Goal: Task Accomplishment & Management: Use online tool/utility

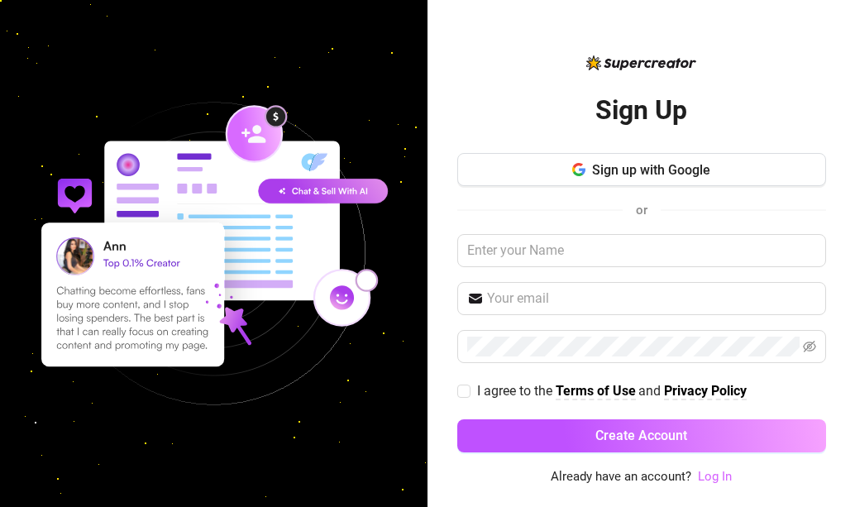
click at [718, 472] on link "Log In" at bounding box center [715, 476] width 34 height 15
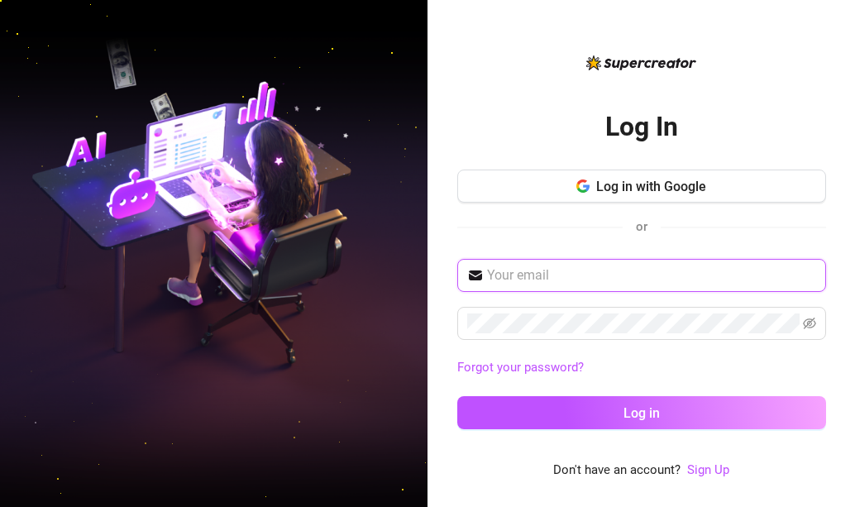
click at [576, 273] on input "text" at bounding box center [651, 275] width 329 height 20
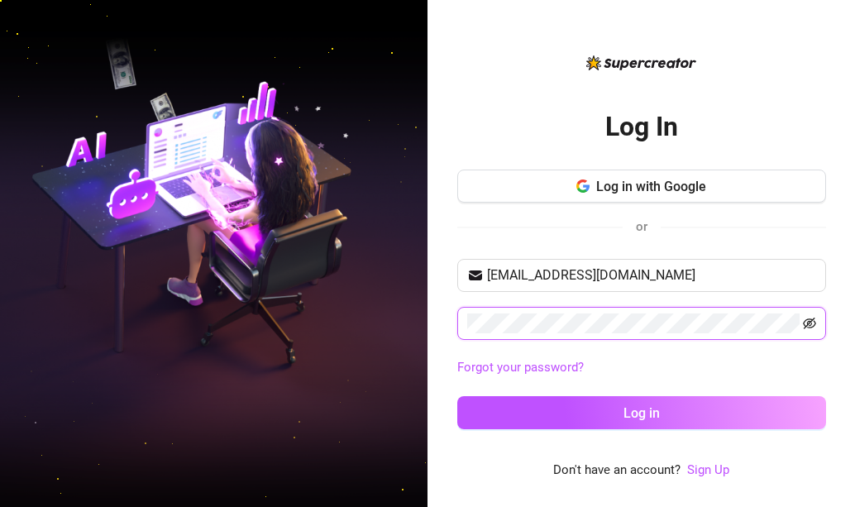
click at [813, 327] on icon "eye-invisible" at bounding box center [809, 323] width 13 height 13
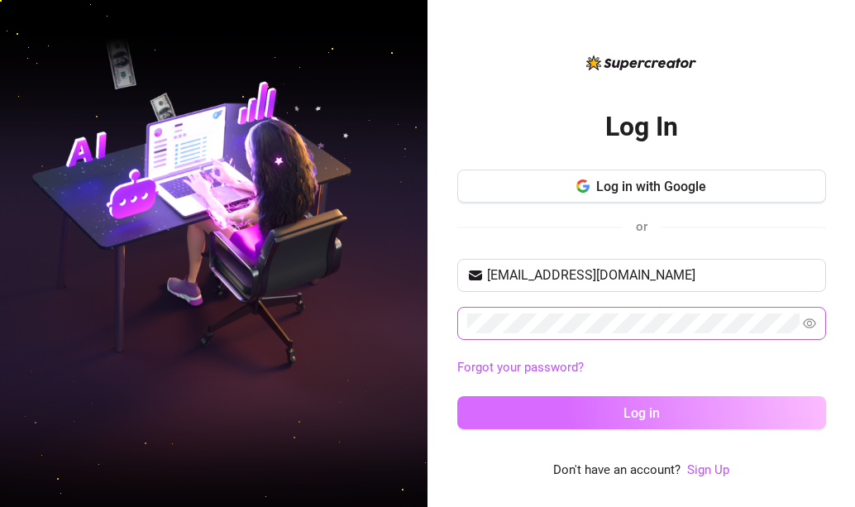
click at [727, 415] on button "Log in" at bounding box center [641, 412] width 369 height 33
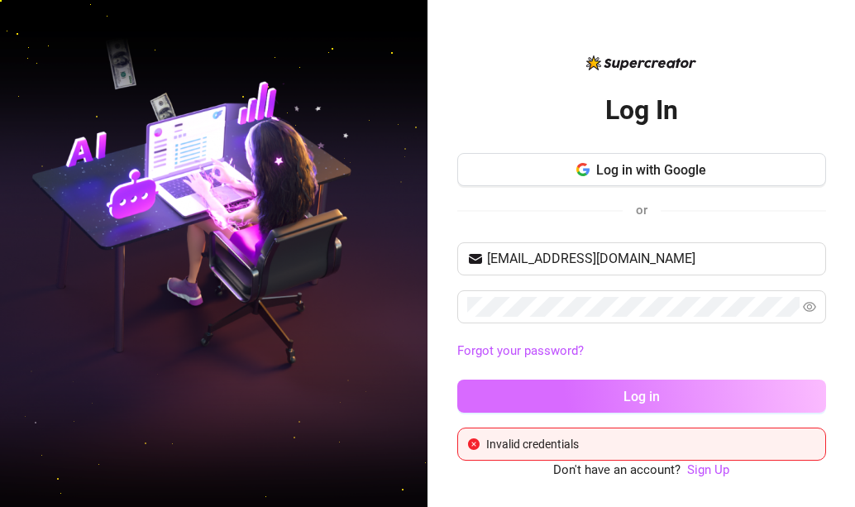
click at [536, 387] on button "Log in" at bounding box center [641, 395] width 369 height 33
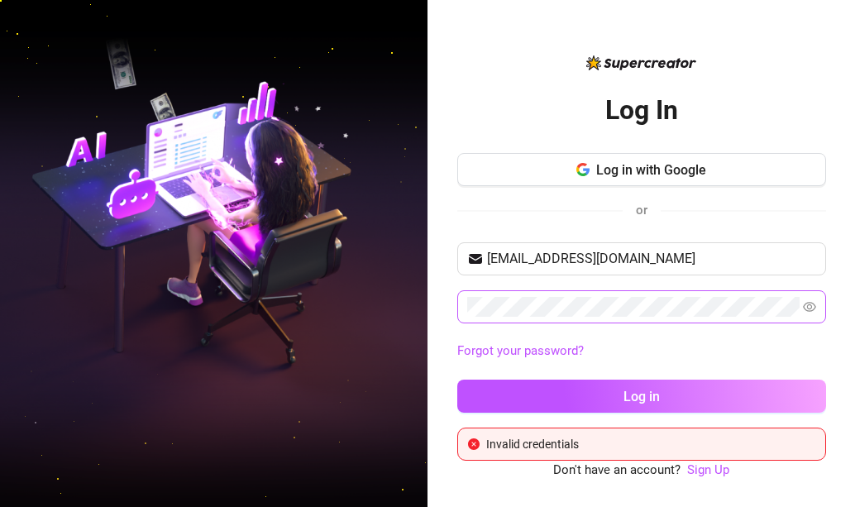
drag, startPoint x: 668, startPoint y: 288, endPoint x: 657, endPoint y: 296, distance: 13.1
click at [663, 290] on div "degalamariaelisaellaine@gmai.com Forgot your password? Log in" at bounding box center [641, 334] width 369 height 185
click at [457, 379] on button "Log in" at bounding box center [641, 395] width 369 height 33
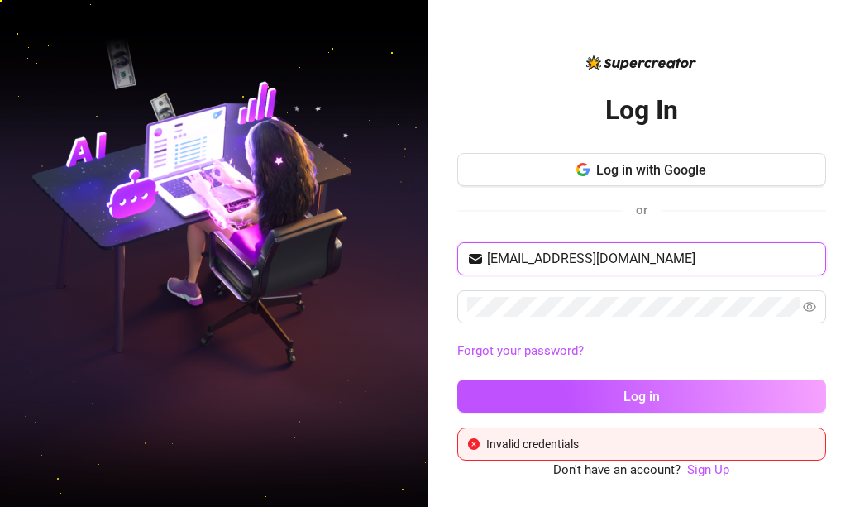
click at [665, 260] on input "degalamariaelisaellaine@gmai.com" at bounding box center [651, 259] width 329 height 20
click at [667, 260] on input "degalamariaelisaellaine@gmai.com" at bounding box center [651, 259] width 329 height 20
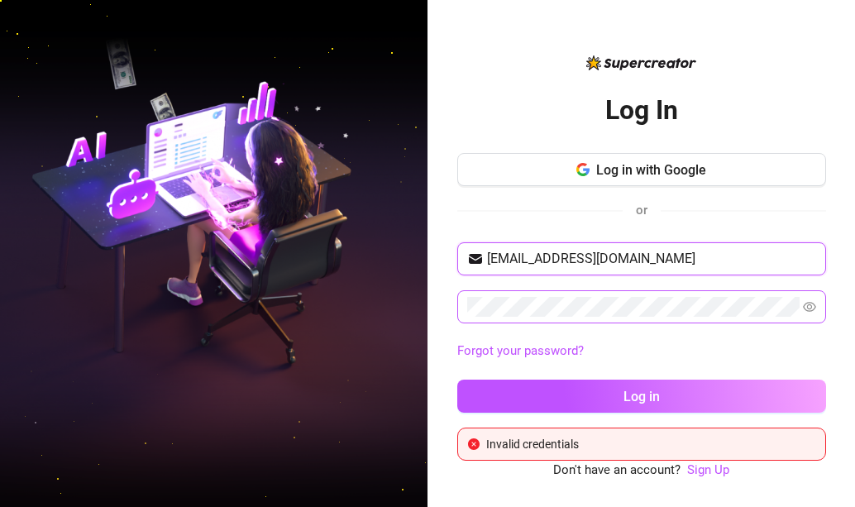
type input "[EMAIL_ADDRESS][DOMAIN_NAME]"
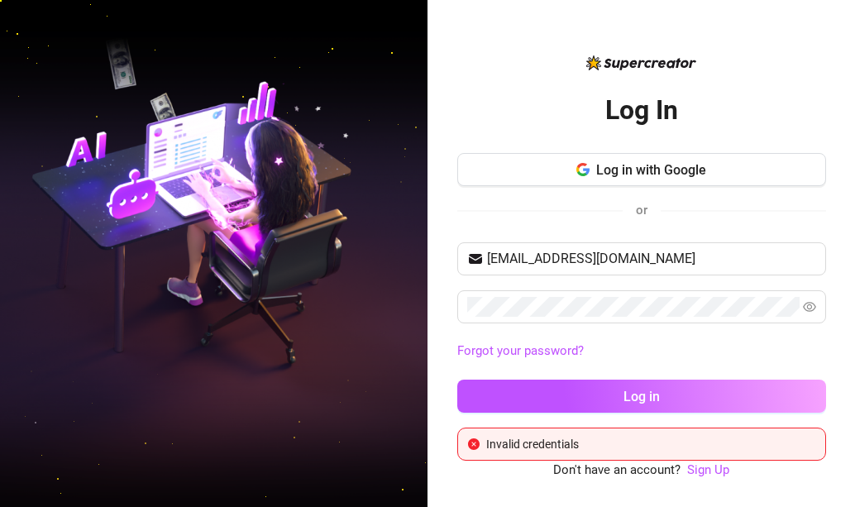
click at [540, 389] on button "Log in" at bounding box center [641, 395] width 369 height 33
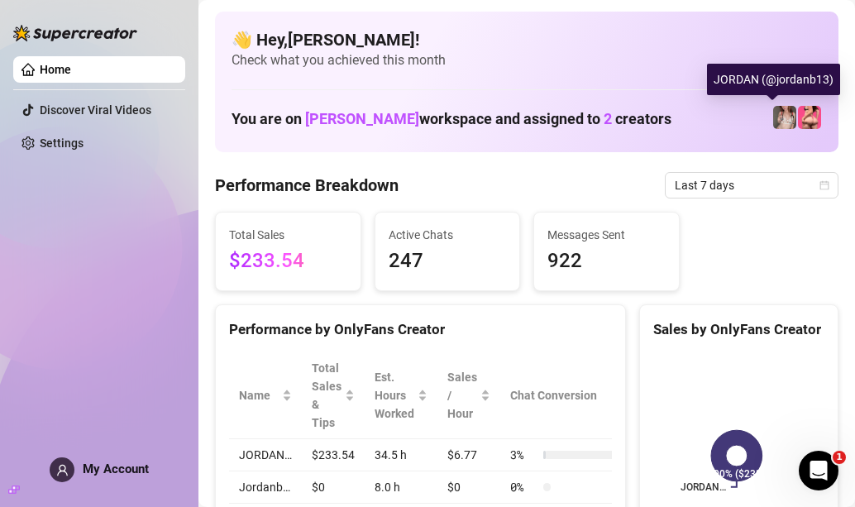
click at [774, 117] on img at bounding box center [784, 117] width 23 height 23
click at [784, 67] on div "JORDAN (@jordanb13)" at bounding box center [773, 79] width 133 height 31
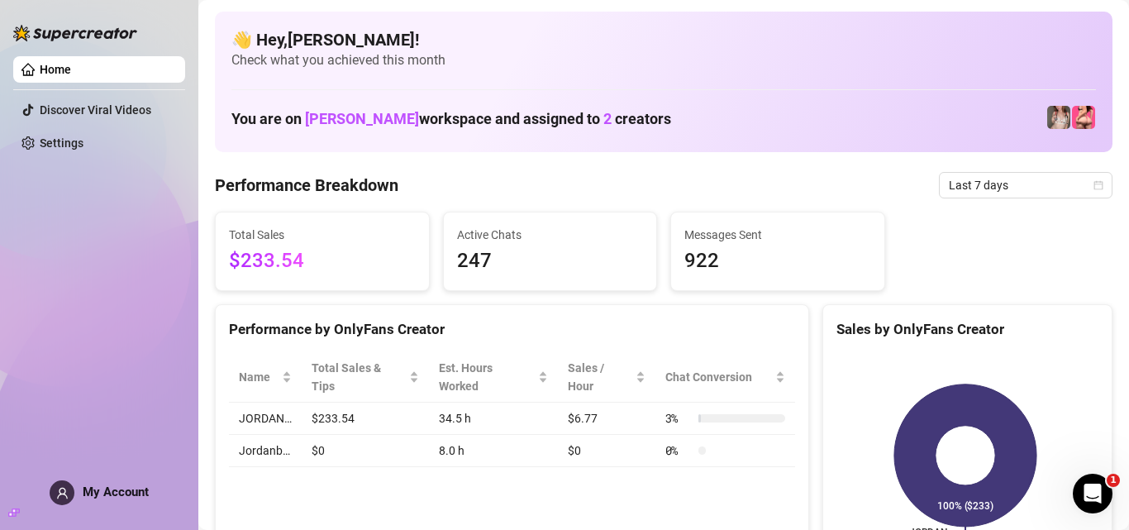
click at [290, 262] on span "$233.54" at bounding box center [322, 260] width 187 height 31
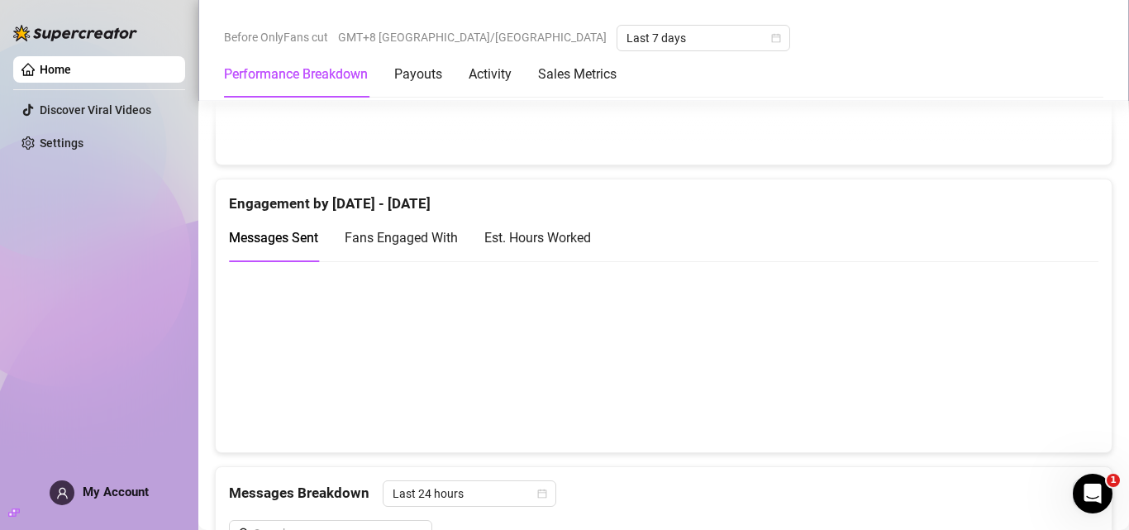
scroll to position [1157, 0]
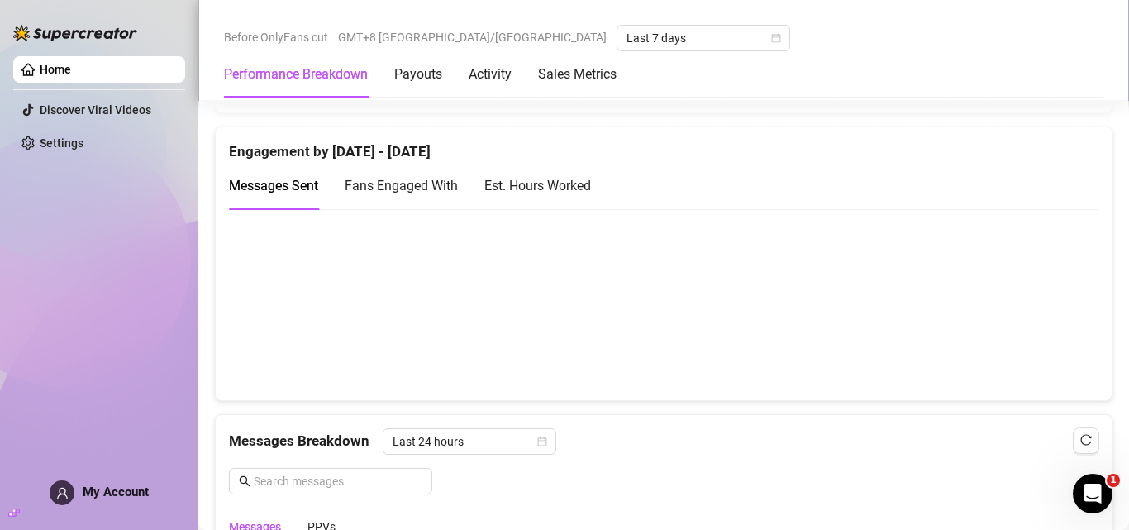
click at [61, 66] on link "Home" at bounding box center [55, 69] width 31 height 13
click at [40, 63] on link "Home" at bounding box center [55, 69] width 31 height 13
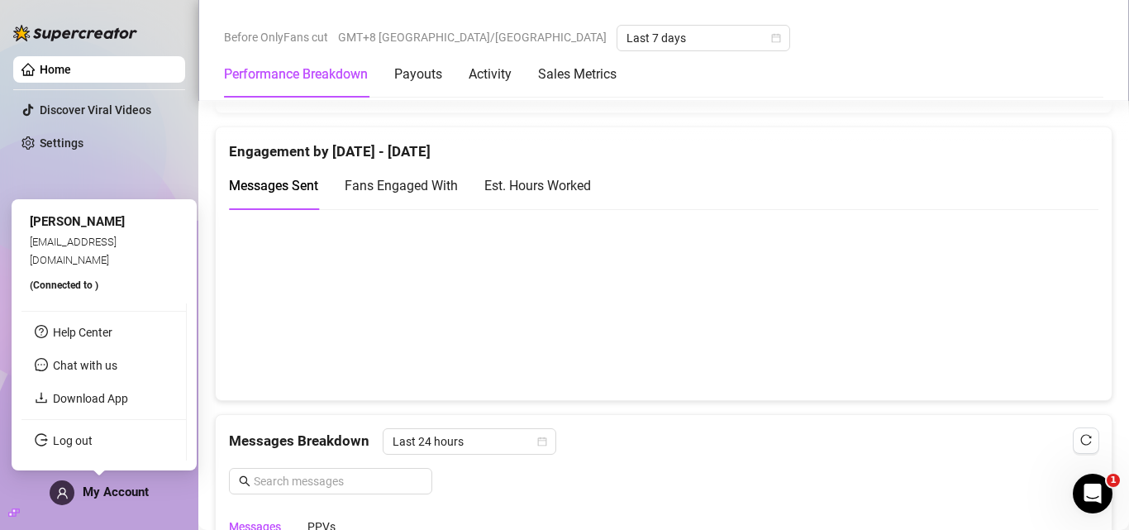
click at [83, 489] on span "My Account" at bounding box center [116, 491] width 66 height 15
click at [66, 492] on icon "user" at bounding box center [62, 493] width 12 height 12
click at [45, 229] on span "[PERSON_NAME]" at bounding box center [77, 221] width 95 height 15
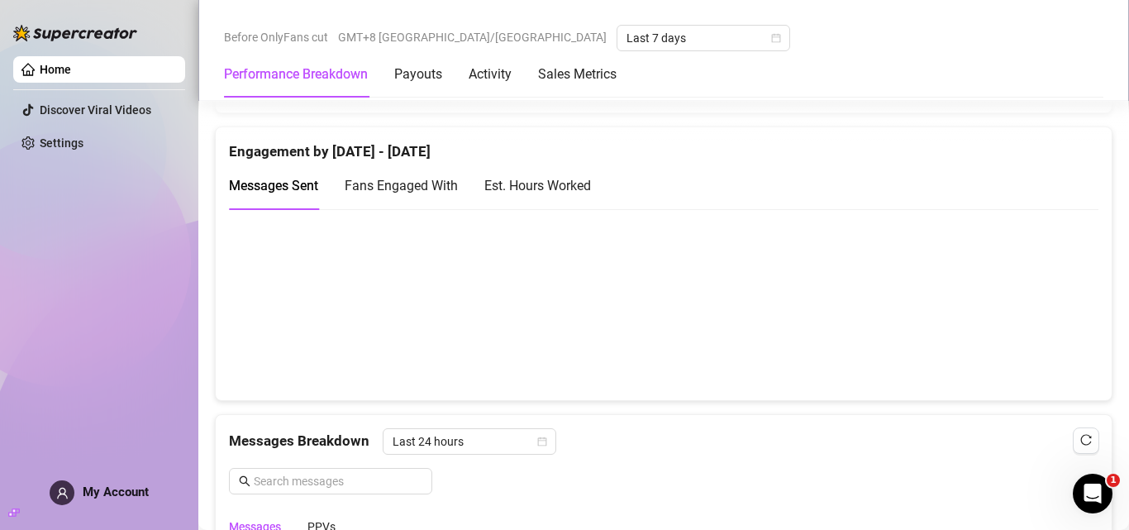
click at [69, 198] on div "Home Discover Viral Videos Settings My Account" at bounding box center [99, 257] width 172 height 515
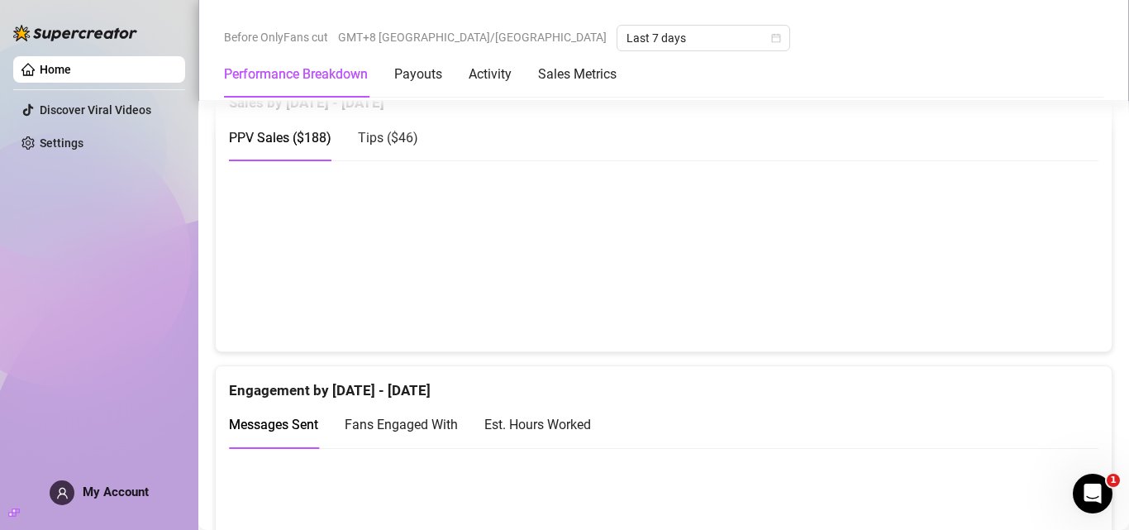
scroll to position [827, 0]
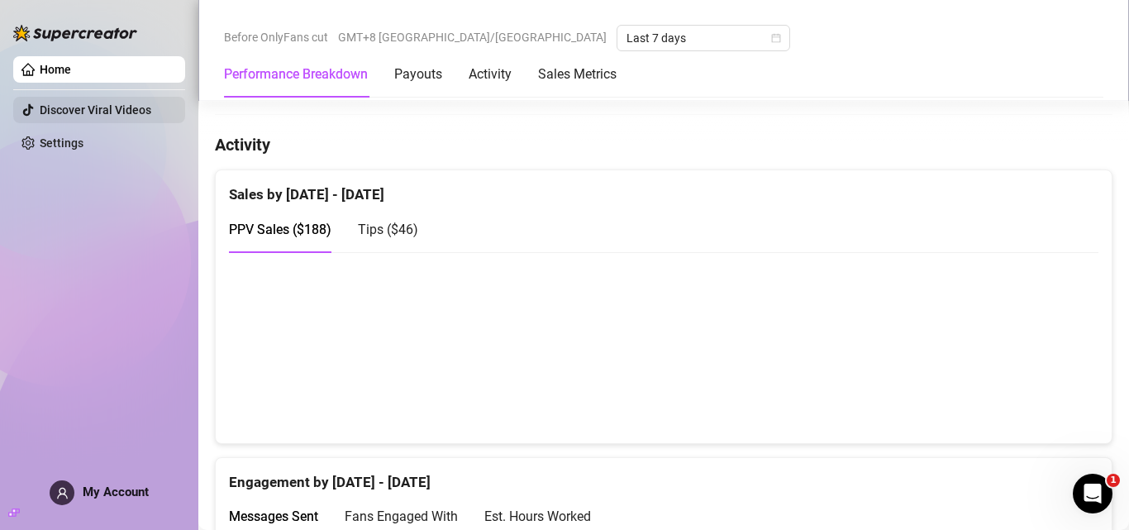
click at [62, 103] on link "Discover Viral Videos" at bounding box center [96, 109] width 112 height 13
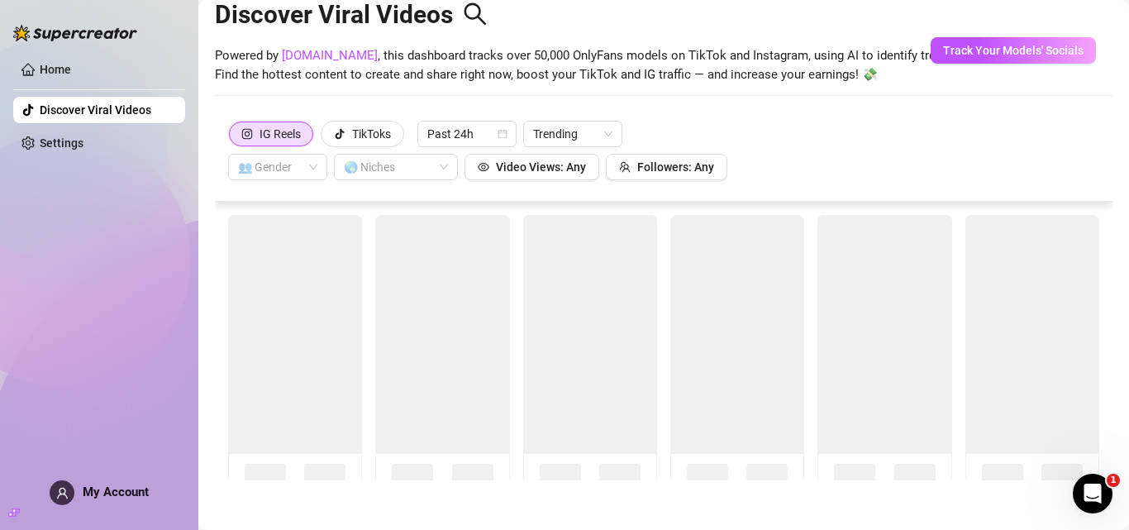
scroll to position [36, 0]
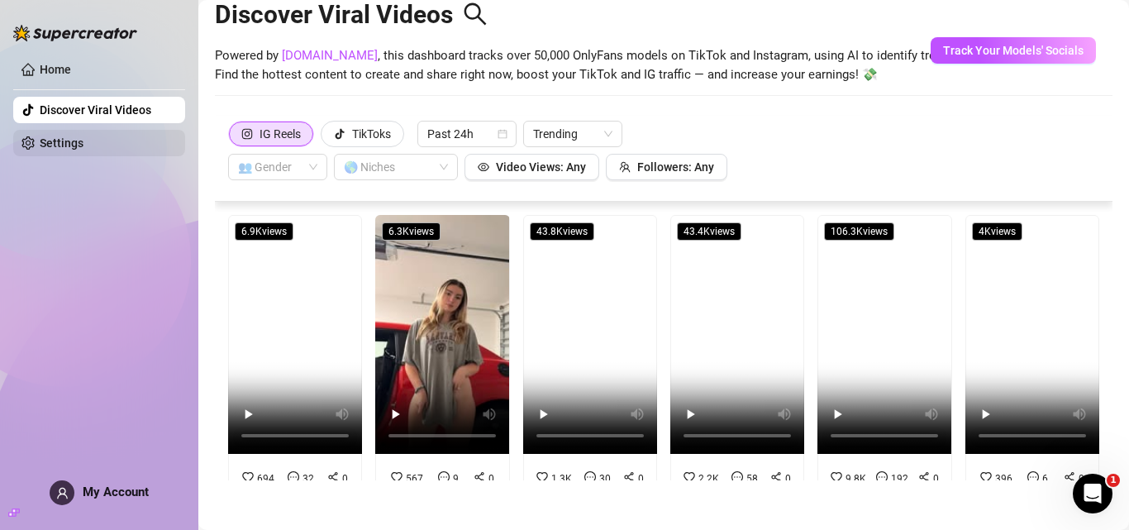
click at [83, 150] on link "Settings" at bounding box center [62, 142] width 44 height 13
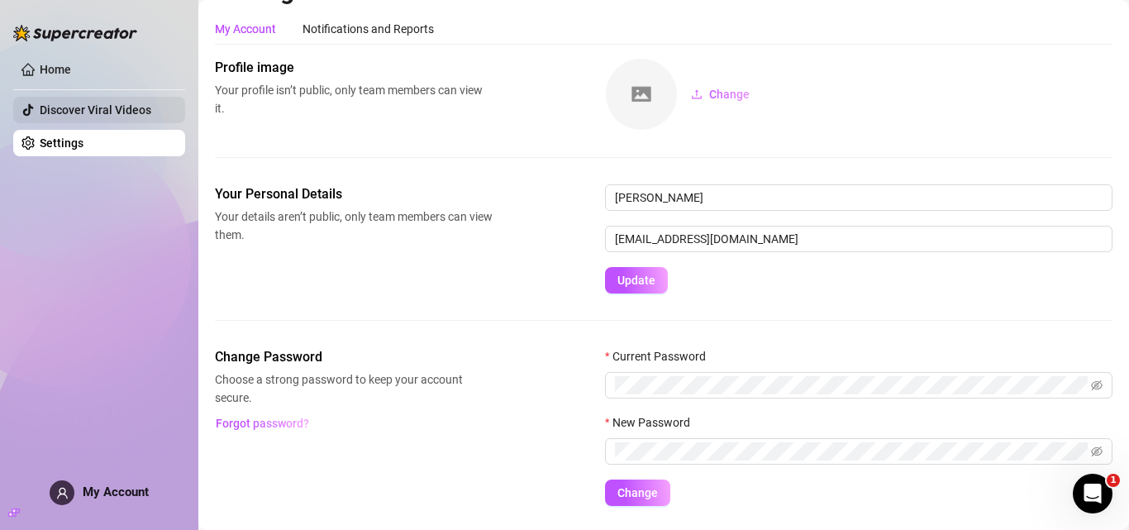
scroll to position [83, 0]
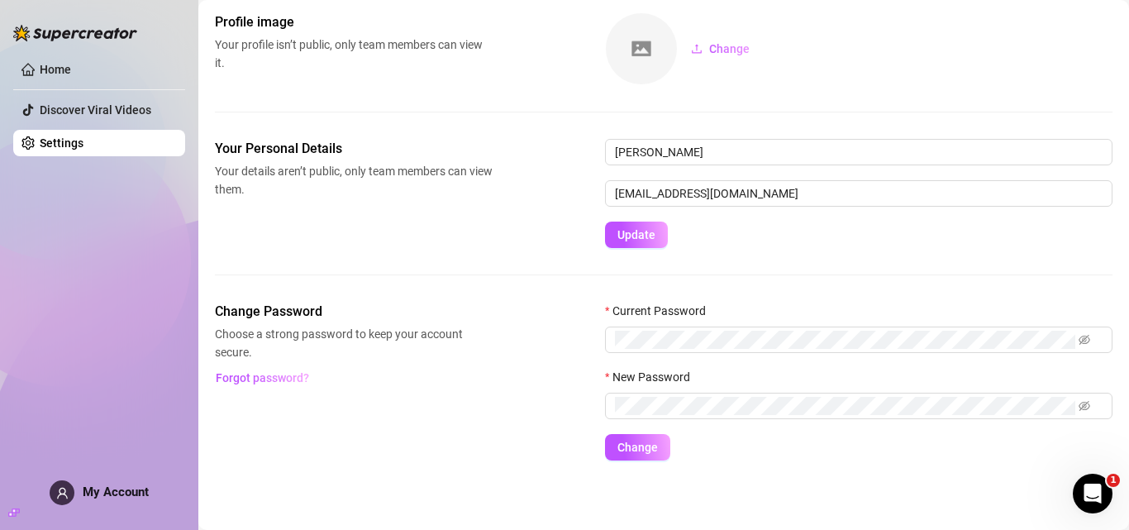
click at [12, 64] on aside "Home Discover Viral Videos Settings My Account" at bounding box center [99, 265] width 198 height 530
click at [40, 71] on link "Home" at bounding box center [55, 69] width 31 height 13
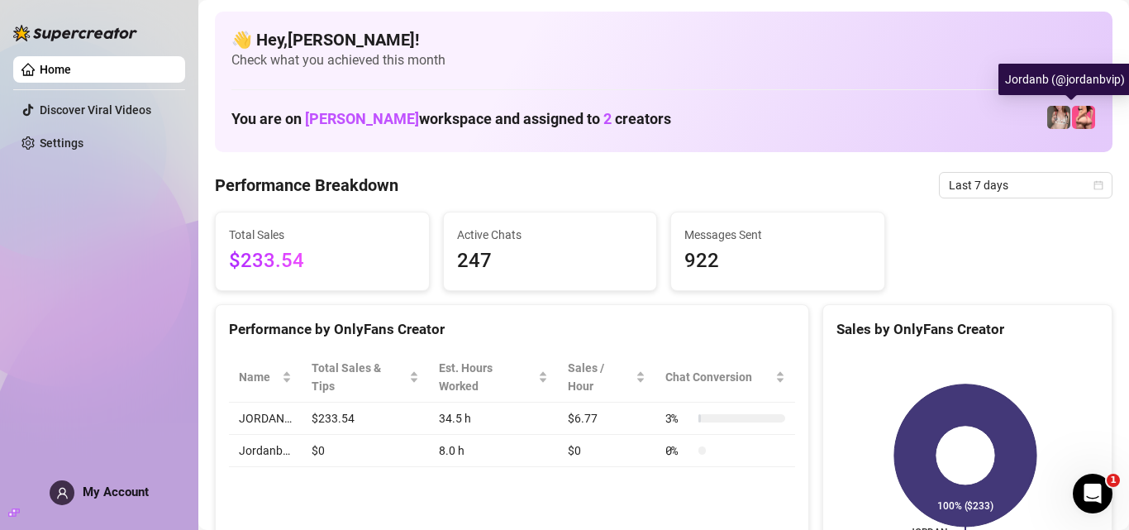
drag, startPoint x: 1060, startPoint y: 120, endPoint x: 943, endPoint y: 106, distance: 117.4
click at [854, 106] on div "You are on [PERSON_NAME] workspace and assigned to 2 creators" at bounding box center [663, 118] width 865 height 36
click at [854, 120] on img at bounding box center [1058, 117] width 23 height 23
click at [322, 122] on span "[PERSON_NAME]" at bounding box center [362, 118] width 114 height 17
click at [288, 122] on h1 "You are on [PERSON_NAME] workspace and assigned to 2 creators" at bounding box center [451, 119] width 440 height 18
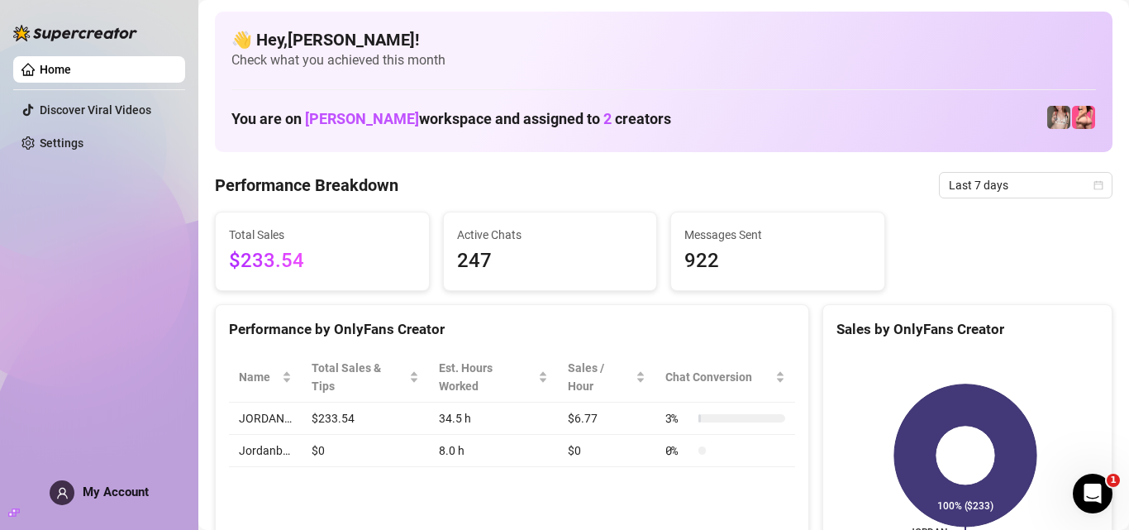
click at [232, 116] on h1 "You are on [PERSON_NAME] workspace and assigned to 2 creators" at bounding box center [451, 119] width 440 height 18
click at [234, 175] on Breakdown "Performance Breakdown" at bounding box center [306, 185] width 183 height 23
click at [257, 242] on span "Total Sales" at bounding box center [322, 235] width 187 height 18
click at [249, 37] on h4 "👋 Hey, [PERSON_NAME] !" at bounding box center [663, 39] width 865 height 23
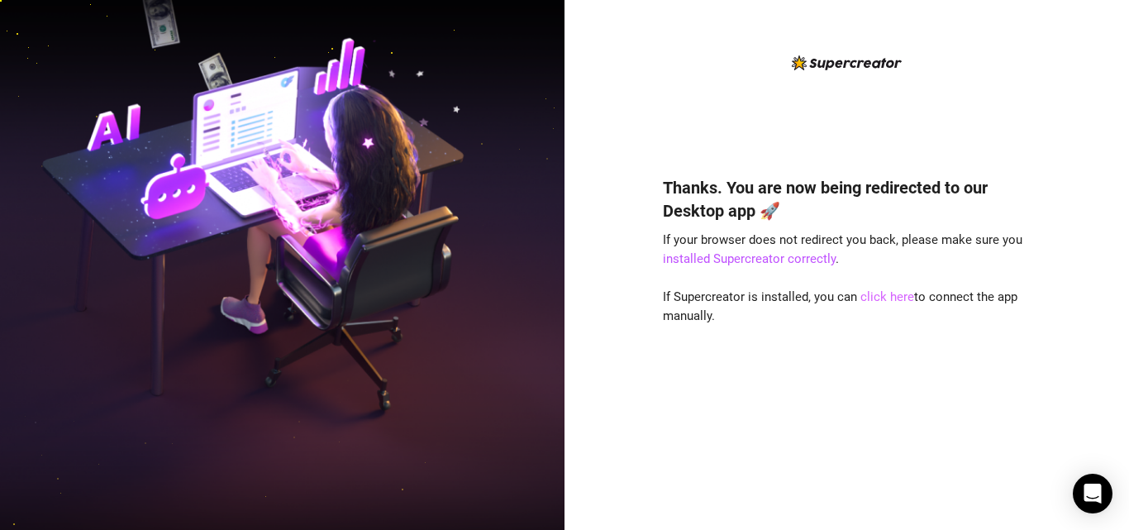
click at [887, 296] on link "click here" at bounding box center [887, 296] width 54 height 15
click at [898, 293] on link "click here" at bounding box center [887, 296] width 54 height 15
click at [785, 256] on link "installed Supercreator correctly" at bounding box center [749, 258] width 173 height 15
click at [891, 297] on link "click here" at bounding box center [887, 296] width 54 height 15
click at [894, 293] on link "click here" at bounding box center [887, 296] width 54 height 15
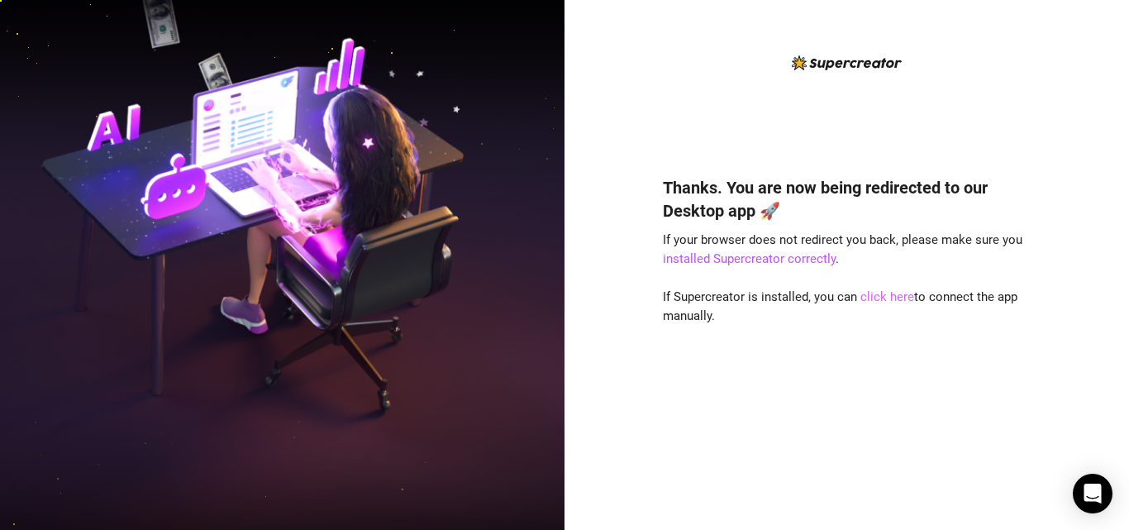
click at [889, 295] on link "click here" at bounding box center [887, 296] width 54 height 15
click at [891, 296] on link "click here" at bounding box center [887, 296] width 54 height 15
